Goal: Task Accomplishment & Management: Manage account settings

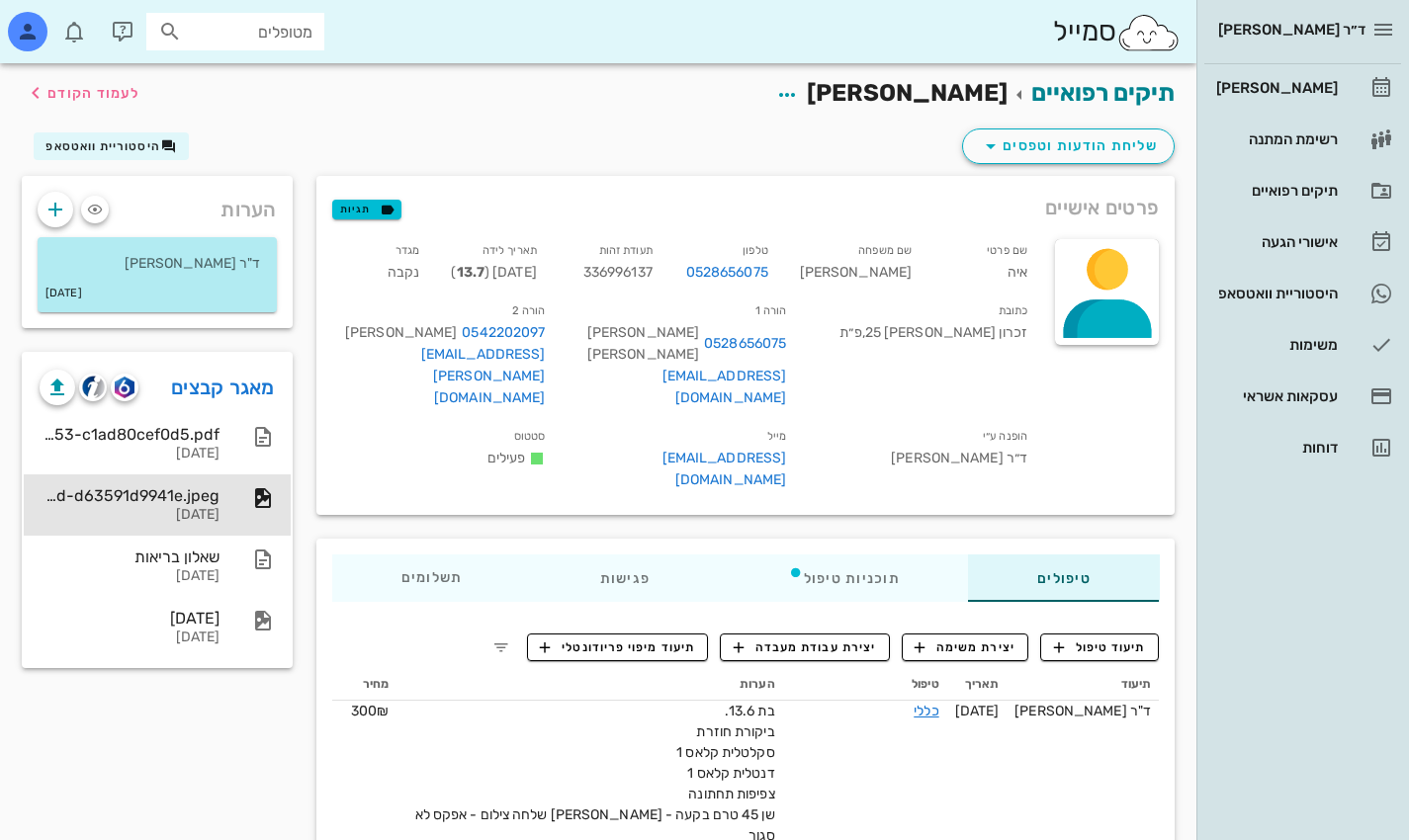
scroll to position [198, 0]
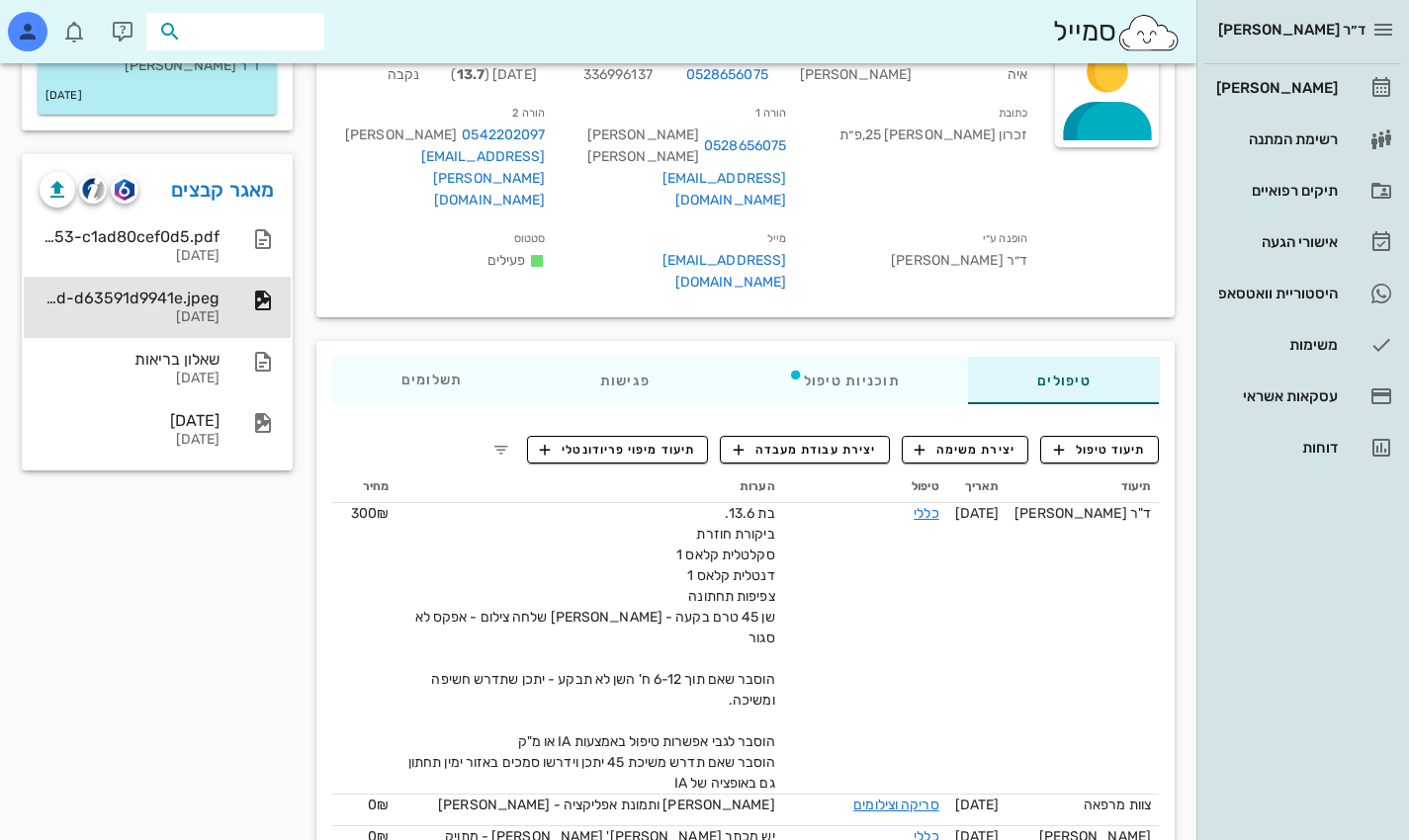
click at [268, 31] on input "text" at bounding box center [249, 32] width 127 height 26
type input "b"
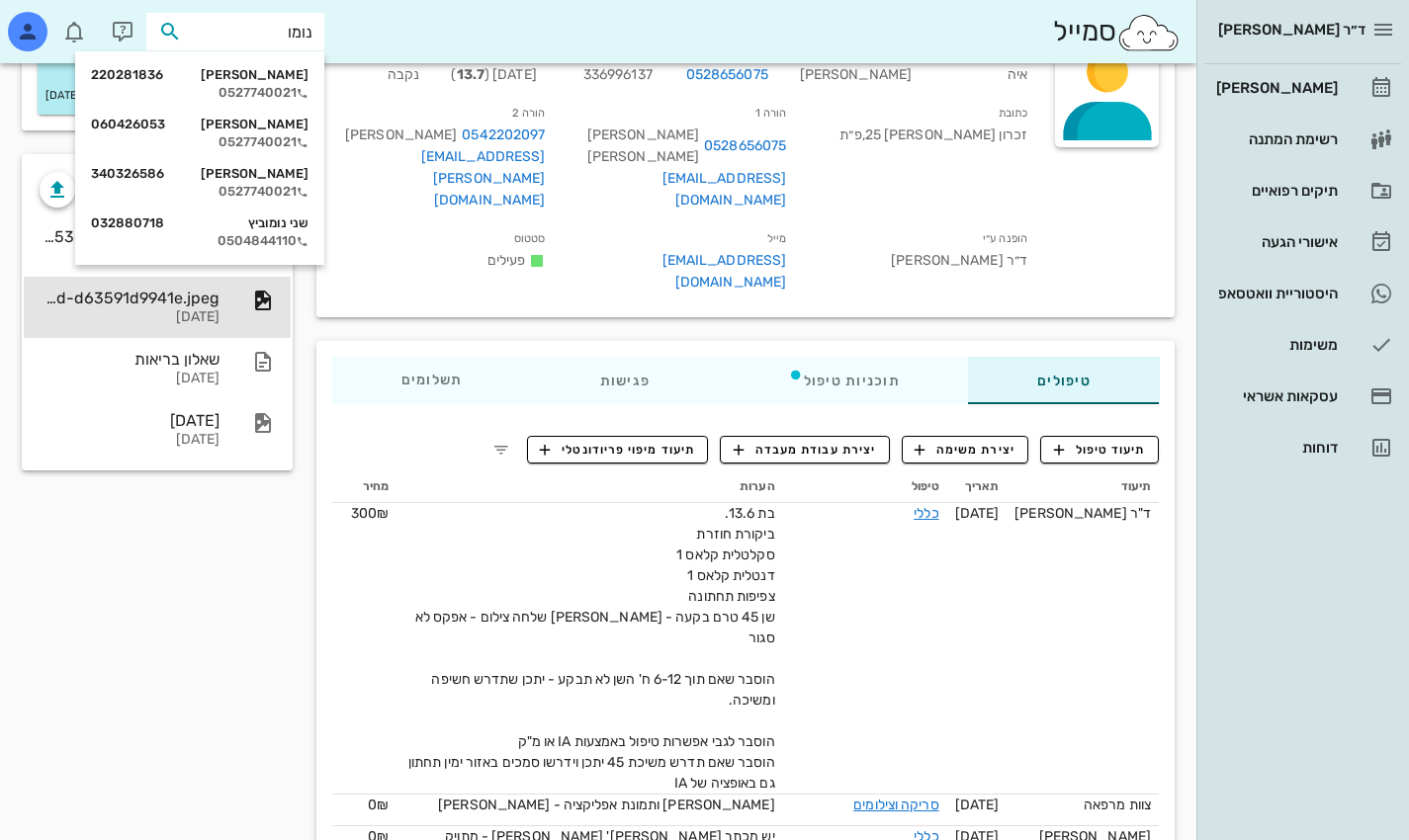
type input "נומוב"
click at [273, 133] on div "[PERSON_NAME] 060426053 0527740021" at bounding box center [200, 133] width 218 height 49
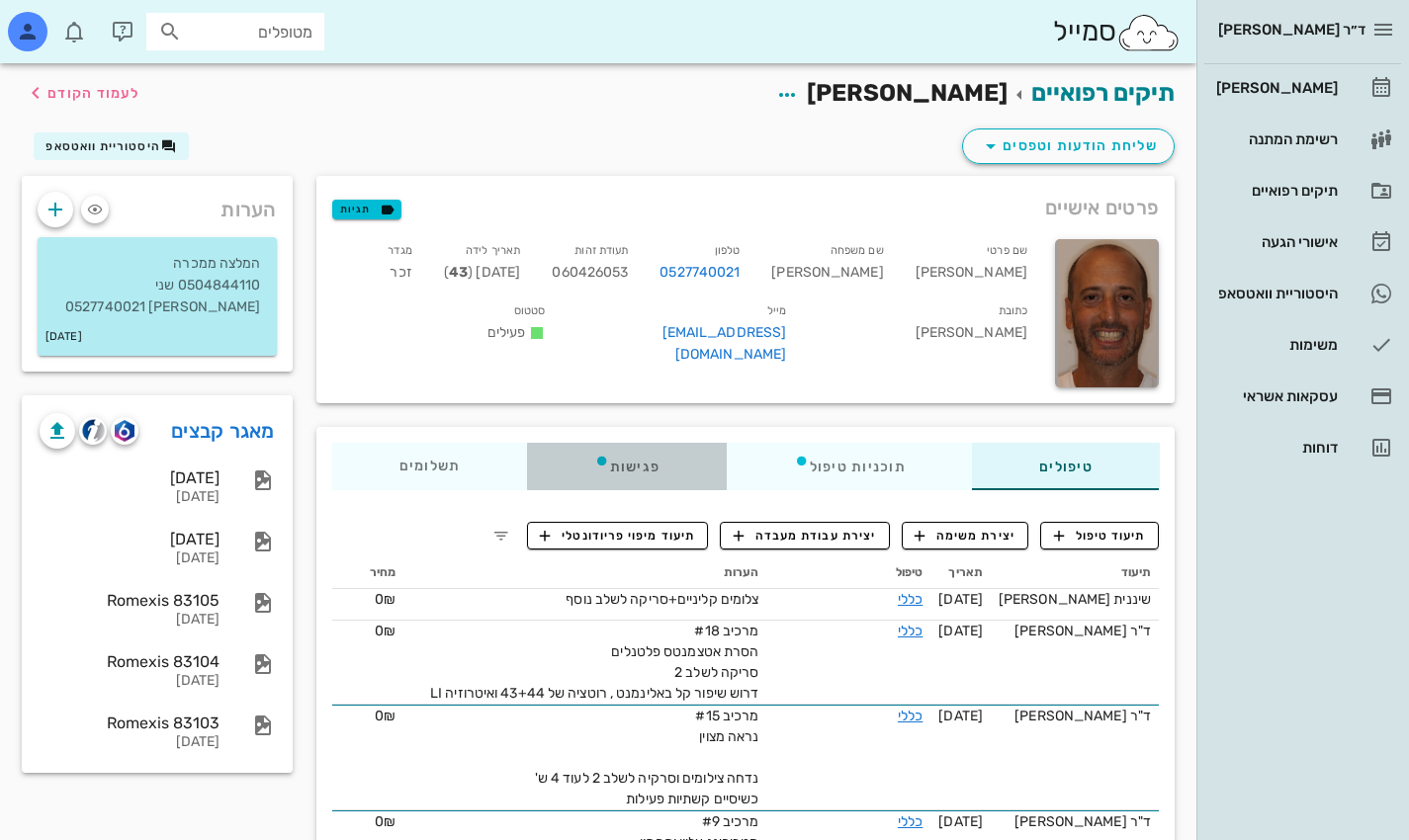
click at [649, 464] on div "פגישות" at bounding box center [627, 466] width 200 height 48
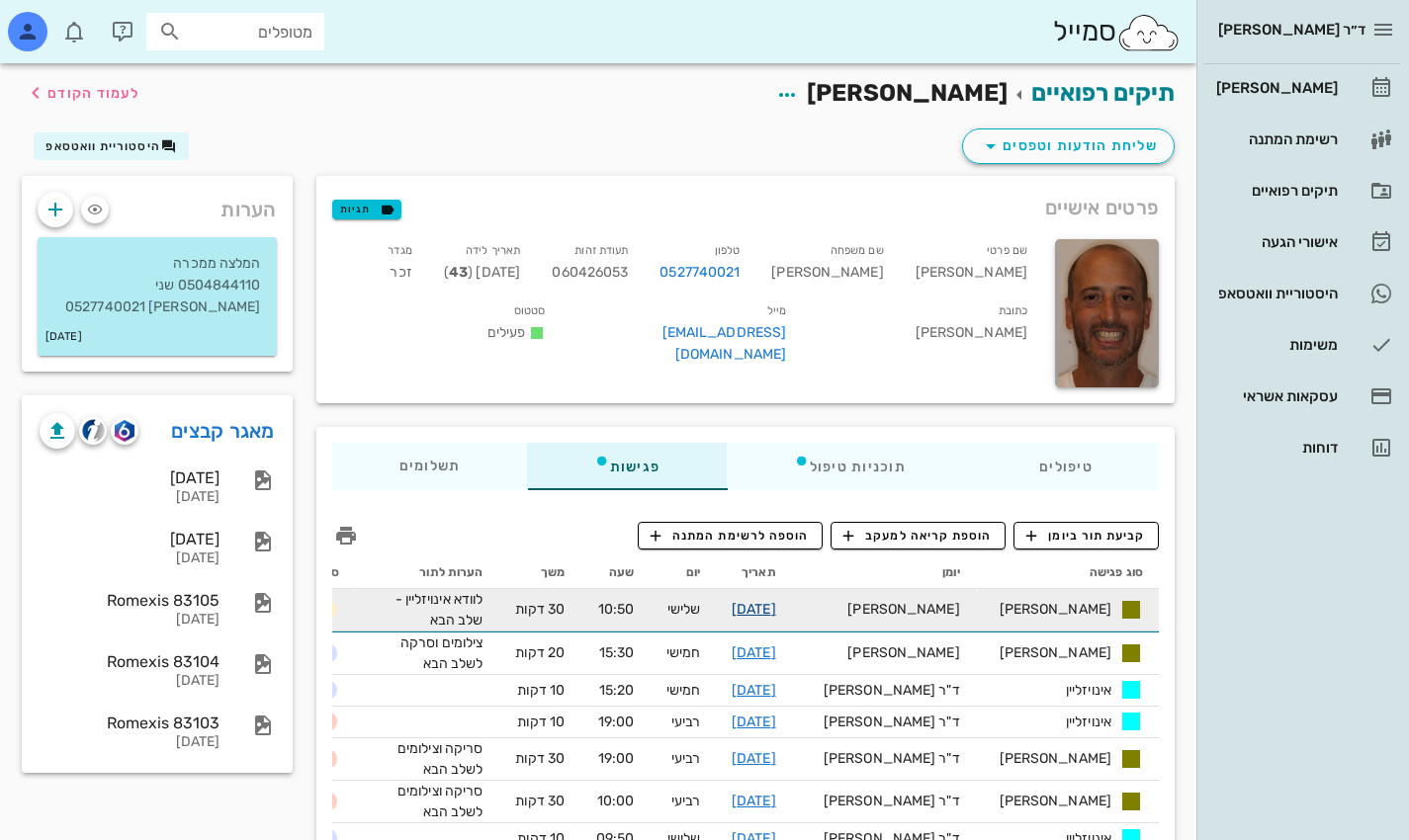
click at [776, 616] on link "[DATE]" at bounding box center [753, 609] width 45 height 17
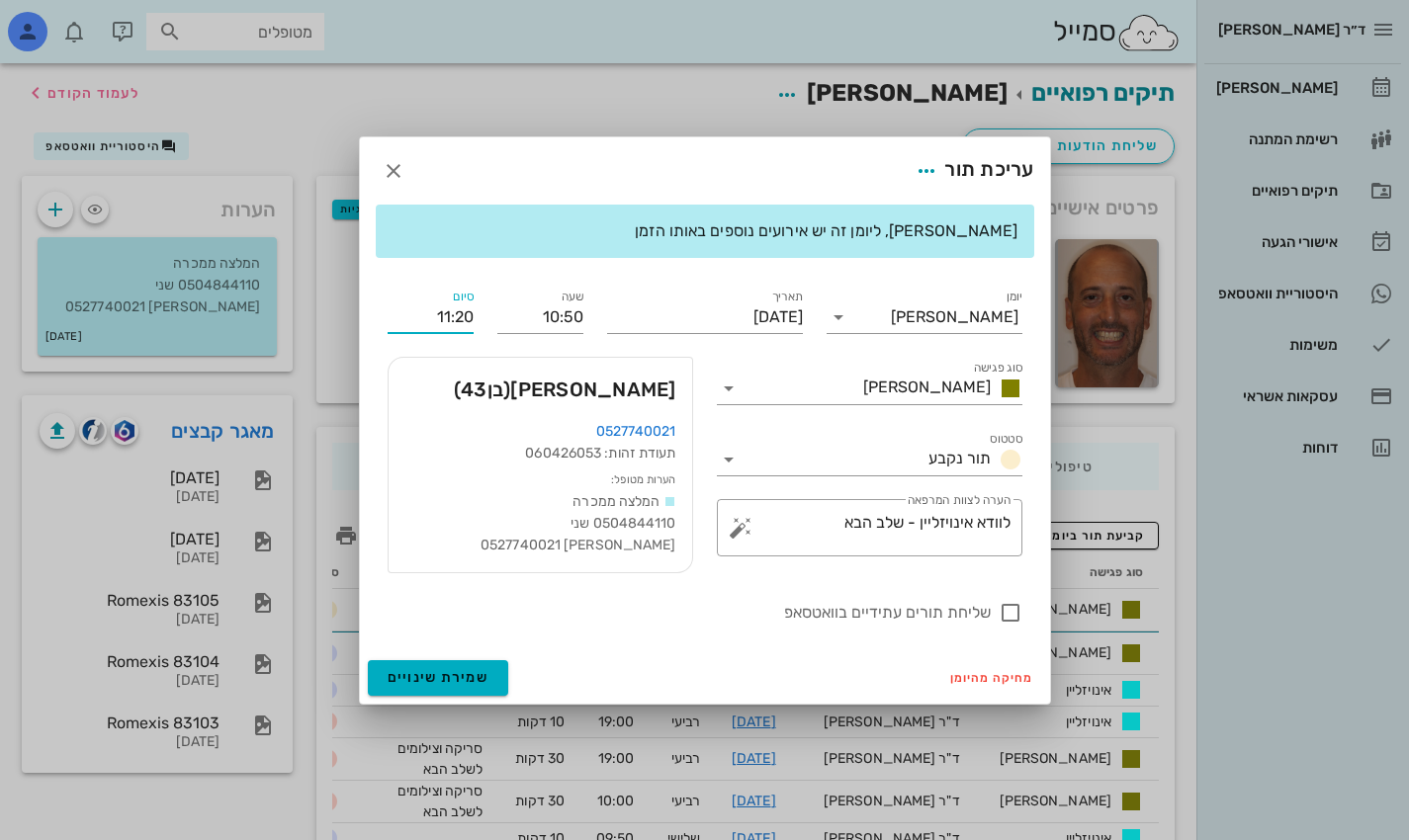
click at [457, 318] on input "11:20" at bounding box center [431, 318] width 86 height 32
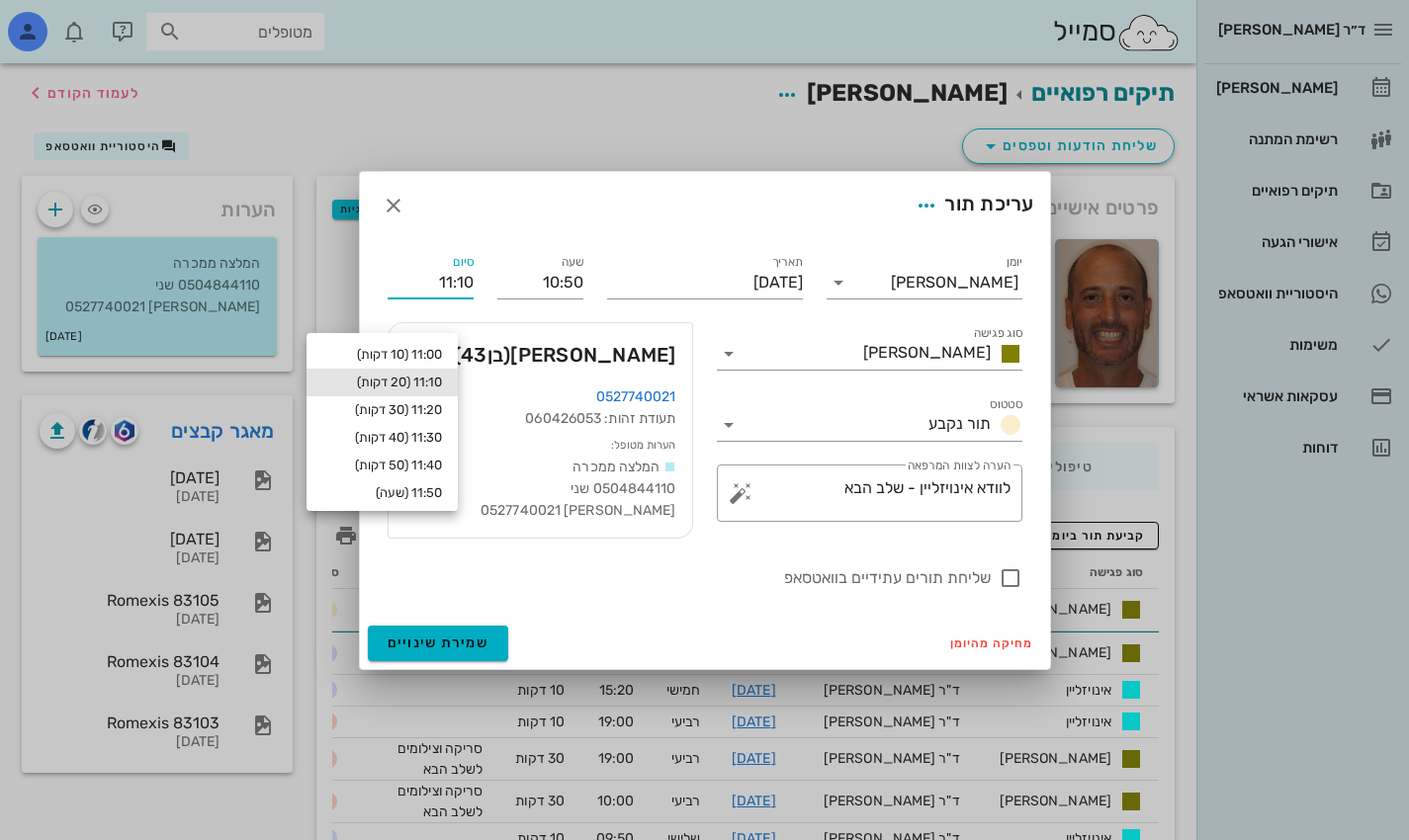
type input "11:10"
click at [403, 371] on div "11:10 (20 דקות)" at bounding box center [382, 383] width 151 height 28
type input "11:10"
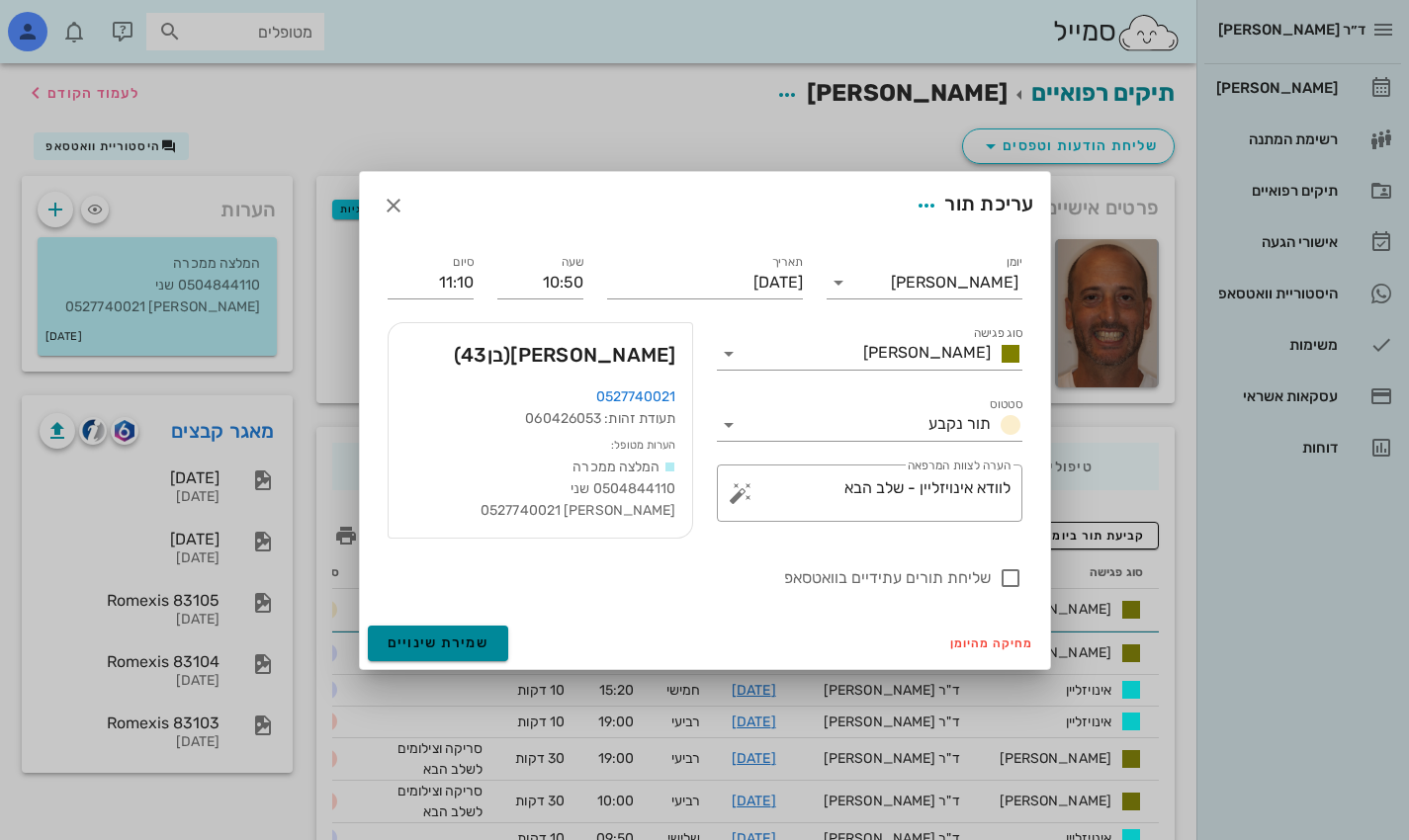
click at [470, 644] on span "שמירת שינויים" at bounding box center [439, 642] width 102 height 17
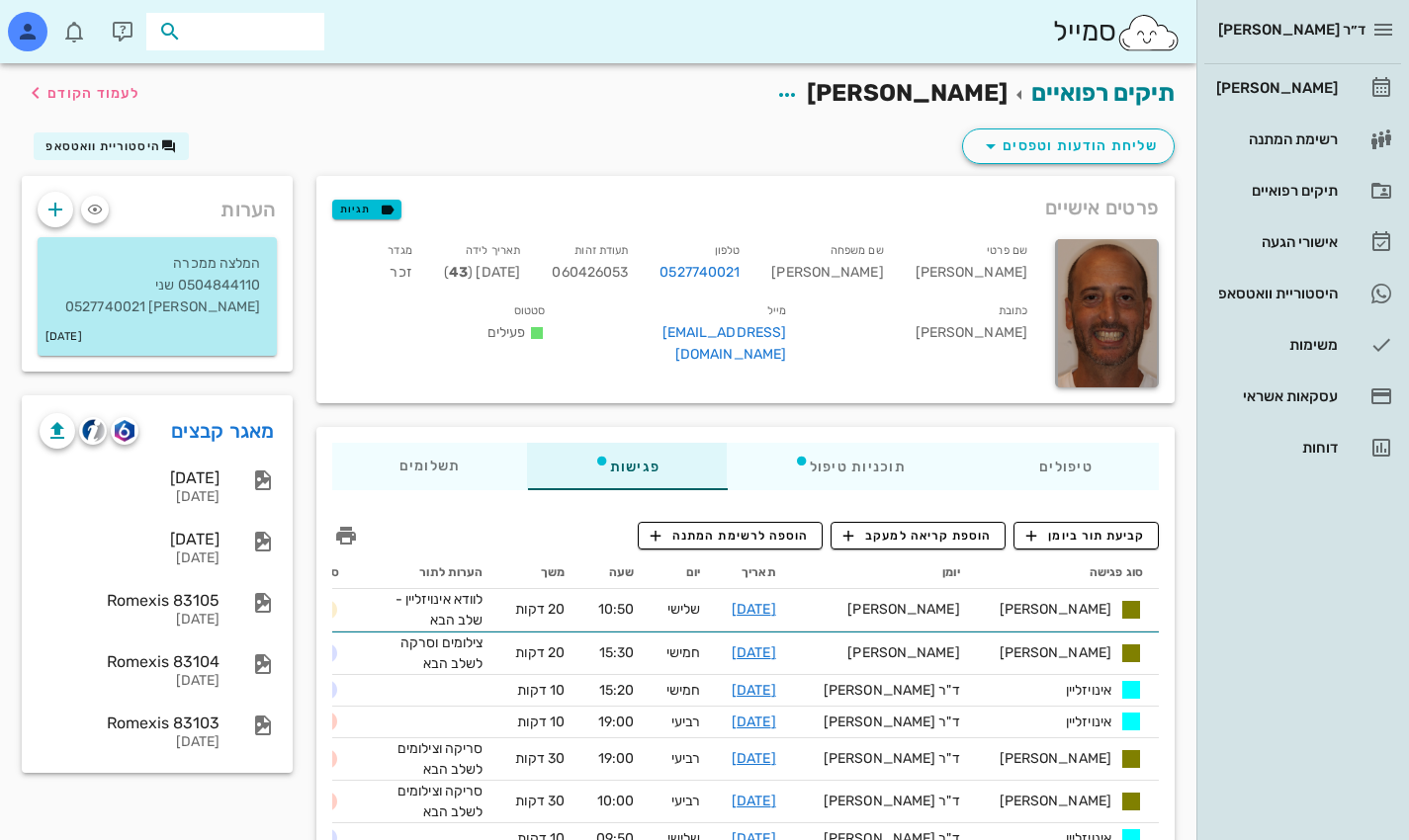
drag, startPoint x: 253, startPoint y: 32, endPoint x: 517, endPoint y: 20, distance: 264.3
click at [517, 20] on div "סמייל" at bounding box center [598, 31] width 1196 height 63
click at [312, 32] on input "text" at bounding box center [249, 32] width 127 height 26
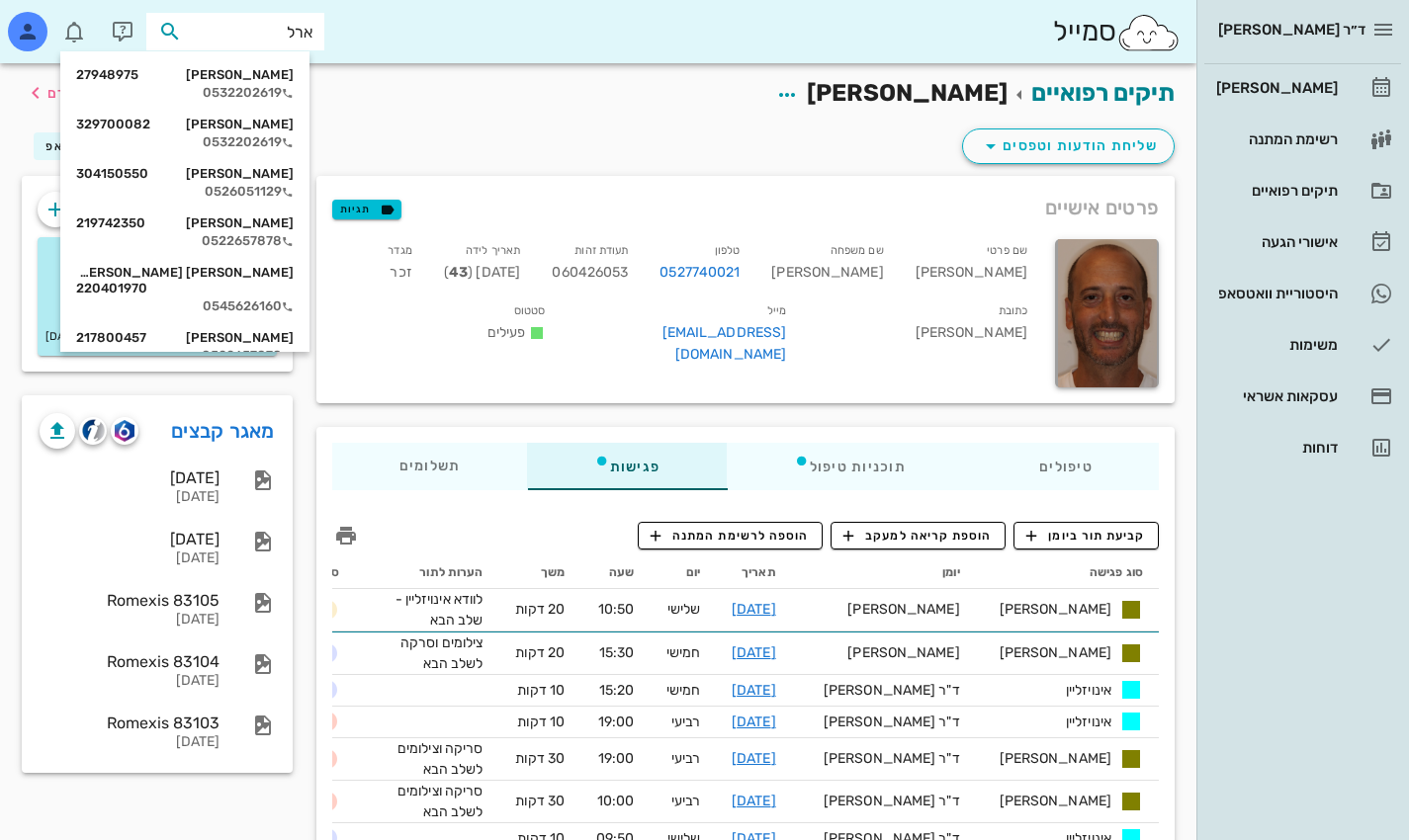
type input "[PERSON_NAME]"
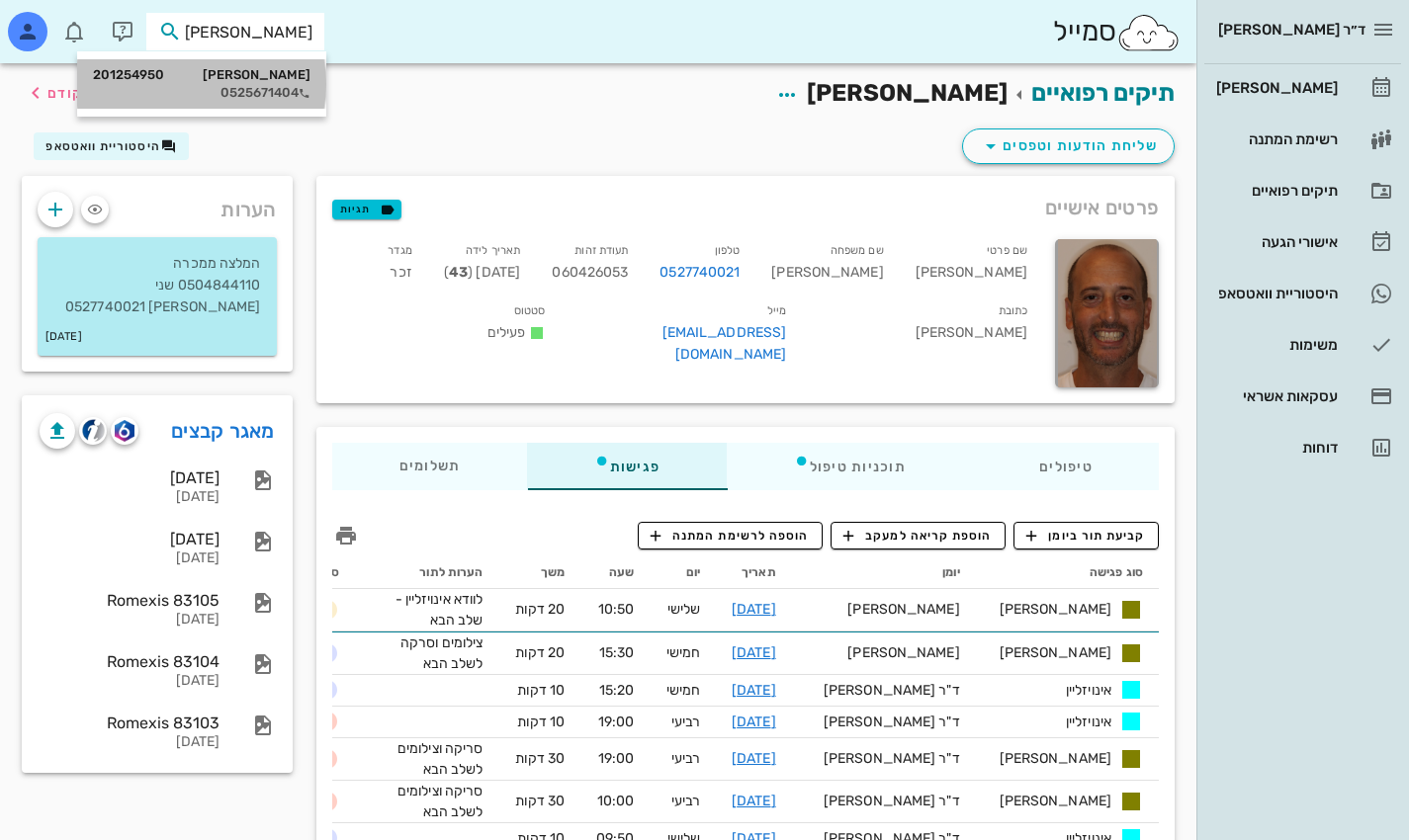
click at [282, 75] on div "[PERSON_NAME] 201254950" at bounding box center [202, 75] width 218 height 16
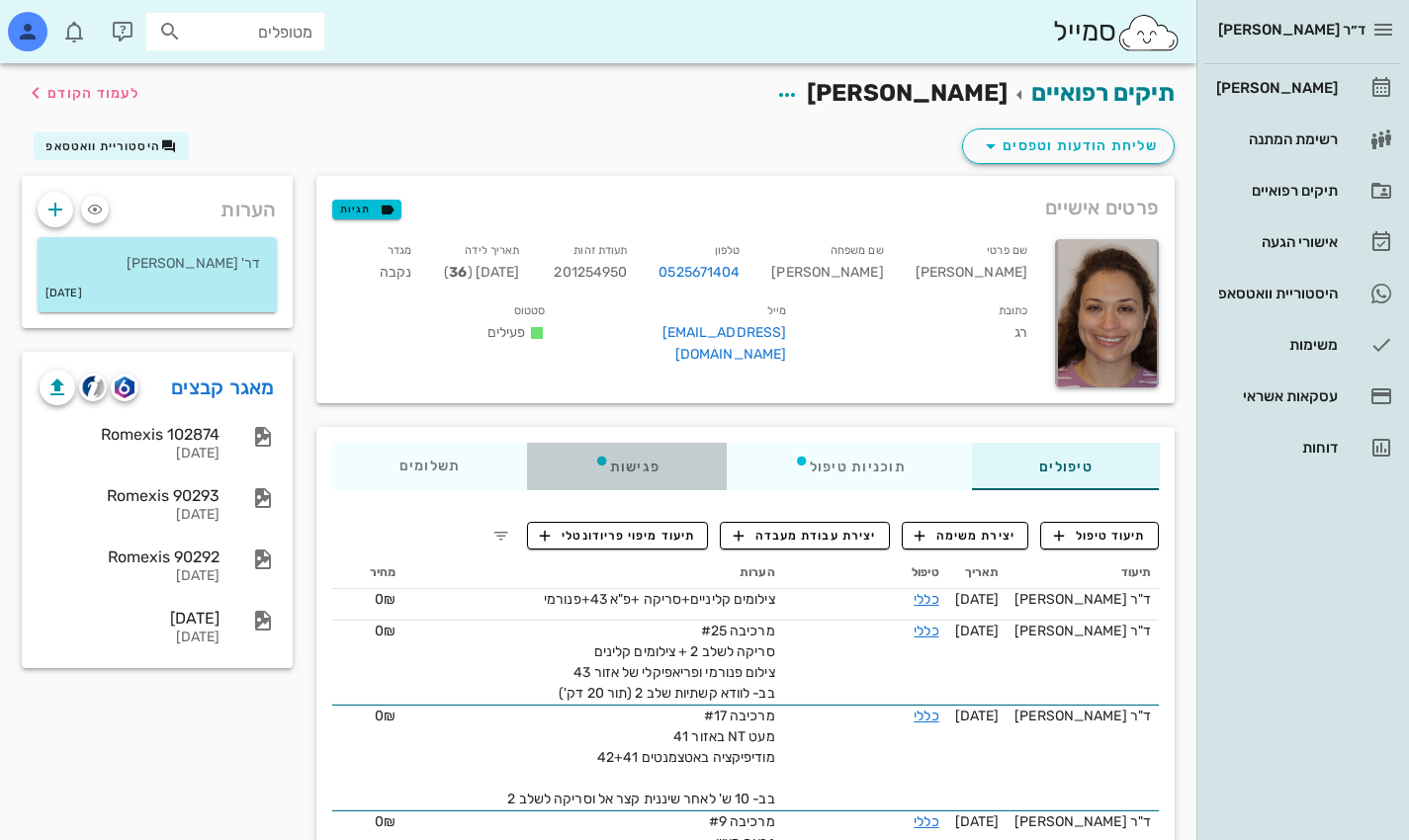
click at [632, 461] on div "פגישות" at bounding box center [627, 466] width 200 height 48
